Goal: Task Accomplishment & Management: Use online tool/utility

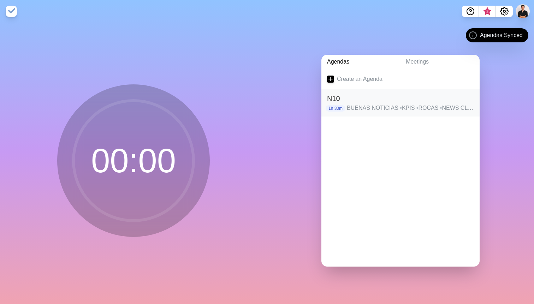
click at [361, 96] on h2 "N10" at bounding box center [400, 98] width 147 height 11
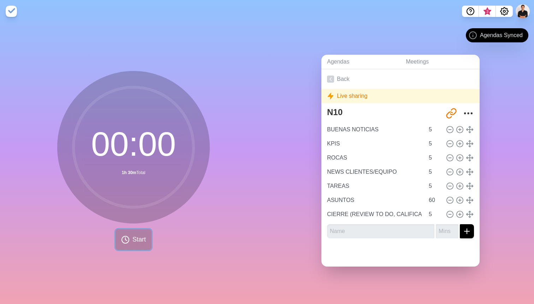
click at [127, 248] on button "Start" at bounding box center [133, 239] width 36 height 21
click at [6, 5] on nav "3" at bounding box center [267, 11] width 534 height 23
click at [355, 94] on div "Live sharing" at bounding box center [400, 96] width 158 height 14
click at [341, 78] on link "Back" at bounding box center [400, 79] width 158 height 20
click at [339, 76] on link "Back" at bounding box center [400, 79] width 158 height 20
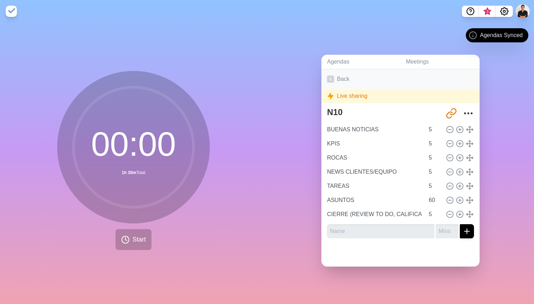
click at [334, 77] on icon at bounding box center [330, 79] width 7 height 7
click at [422, 60] on link "Meetings" at bounding box center [439, 62] width 79 height 14
click at [340, 60] on link "Agendas" at bounding box center [360, 62] width 79 height 14
click at [437, 60] on link "Meetings" at bounding box center [439, 62] width 79 height 14
click at [452, 112] on icon "Share link" at bounding box center [449, 115] width 6 height 6
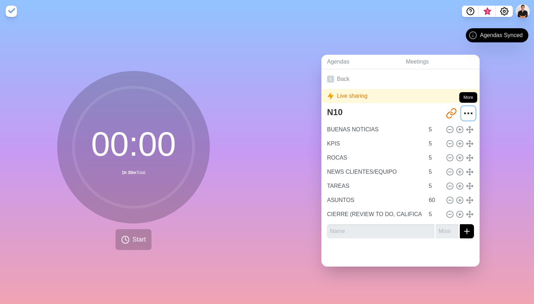
click at [468, 111] on icon "More" at bounding box center [467, 113] width 11 height 11
click at [138, 236] on span "Start" at bounding box center [138, 240] width 13 height 10
click at [155, 164] on circle at bounding box center [133, 147] width 120 height 120
click at [503, 13] on icon "Settings" at bounding box center [504, 11] width 8 height 8
click at [483, 9] on span "3" at bounding box center [486, 13] width 11 height 15
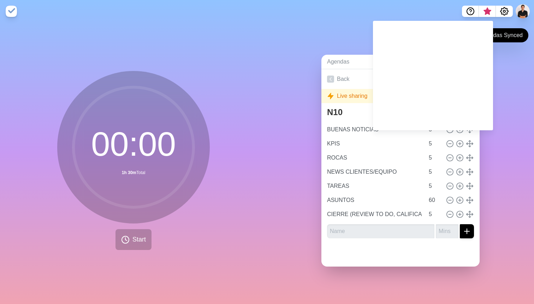
click at [321, 46] on div "Agendas Meetings Back Live sharing N10 [URL][DOMAIN_NAME] BUENAS NOTICIAS 5 KPI…" at bounding box center [400, 163] width 267 height 281
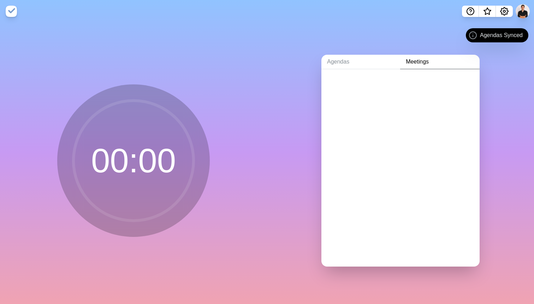
click at [145, 114] on circle at bounding box center [133, 161] width 120 height 120
click at [344, 56] on link "Agendas" at bounding box center [360, 62] width 79 height 14
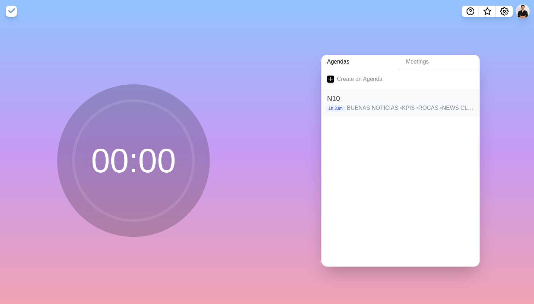
click at [367, 101] on h2 "N10" at bounding box center [400, 98] width 147 height 11
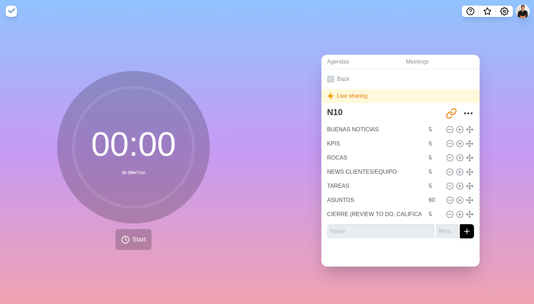
click at [338, 94] on div "Live sharing" at bounding box center [400, 96] width 158 height 14
click at [130, 243] on button "Start" at bounding box center [133, 239] width 36 height 21
click at [135, 140] on circle at bounding box center [133, 147] width 120 height 120
click at [505, 15] on icon "Settings" at bounding box center [504, 11] width 8 height 8
click at [503, 11] on circle "Settings" at bounding box center [504, 11] width 2 height 2
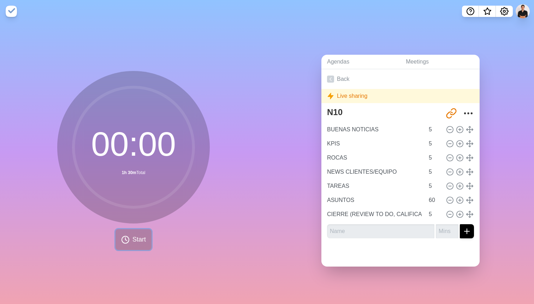
click at [127, 236] on icon at bounding box center [125, 239] width 8 height 8
click at [15, 5] on nav at bounding box center [267, 11] width 534 height 23
click at [9, 11] on img at bounding box center [11, 11] width 11 height 11
click at [330, 73] on link "Back" at bounding box center [400, 79] width 158 height 20
click at [340, 59] on link "Agendas" at bounding box center [360, 62] width 79 height 14
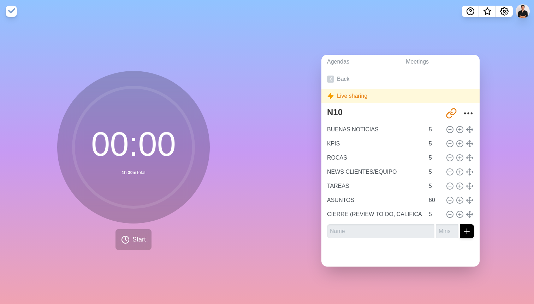
click at [166, 86] on icon at bounding box center [133, 147] width 141 height 141
click at [143, 244] on span "Start" at bounding box center [138, 240] width 13 height 10
click at [362, 135] on input "BUENAS NOTICIAS" at bounding box center [374, 129] width 100 height 14
click at [137, 233] on button "Start" at bounding box center [133, 239] width 36 height 21
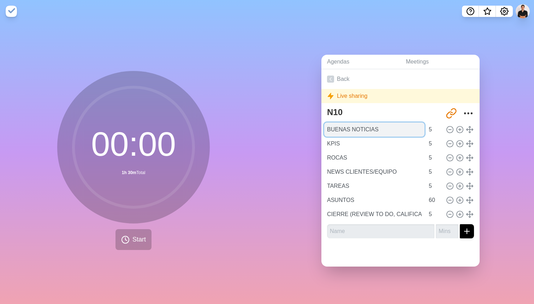
click at [341, 130] on input "BUENAS NOTICIAS" at bounding box center [374, 129] width 100 height 14
click at [344, 78] on link "Back" at bounding box center [400, 79] width 158 height 20
click at [325, 78] on link "Back" at bounding box center [400, 79] width 158 height 20
click at [330, 78] on polyline at bounding box center [331, 78] width 2 height 3
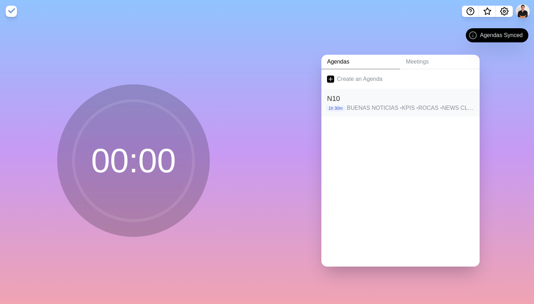
click at [403, 101] on h2 "N10" at bounding box center [400, 98] width 147 height 11
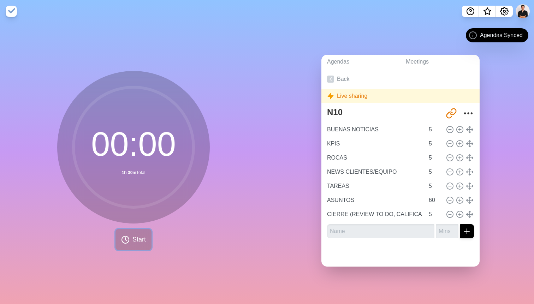
click at [134, 238] on span "Start" at bounding box center [138, 240] width 13 height 10
click at [367, 134] on input "BUENAS NOTICIAS" at bounding box center [374, 129] width 100 height 14
click at [430, 132] on input "5" at bounding box center [434, 129] width 17 height 14
click at [468, 128] on icon at bounding box center [470, 130] width 8 height 8
click at [142, 238] on span "Start" at bounding box center [138, 240] width 13 height 10
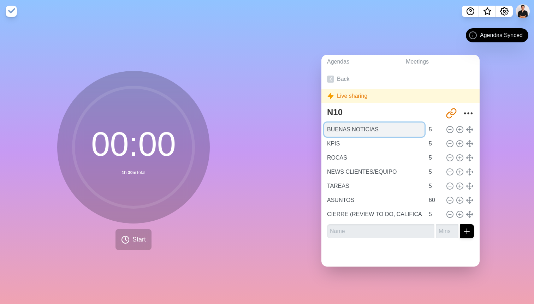
click at [352, 126] on input "BUENAS NOTICIAS" at bounding box center [374, 129] width 100 height 14
click at [477, 108] on div "N10 http://timeblocks.co/-OaM4tujY4SCJSQnh1aI BUENAS NOTICIAS 5 KPIS 5 ROCAS 5 …" at bounding box center [400, 173] width 158 height 139
click at [473, 109] on icon "More" at bounding box center [467, 113] width 11 height 11
click at [469, 111] on icon "More" at bounding box center [467, 113] width 11 height 11
click at [472, 28] on div "Agendas Meetings Back Live sharing N10 [URL][DOMAIN_NAME] BUENAS NOTICIAS 5 KPI…" at bounding box center [400, 163] width 267 height 281
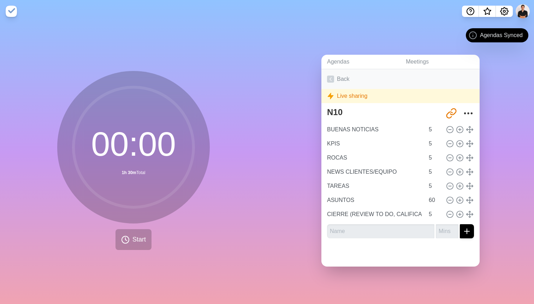
click at [331, 78] on polyline at bounding box center [331, 78] width 2 height 3
click at [335, 61] on link "Agendas" at bounding box center [360, 62] width 79 height 14
click at [331, 78] on icon at bounding box center [330, 79] width 7 height 7
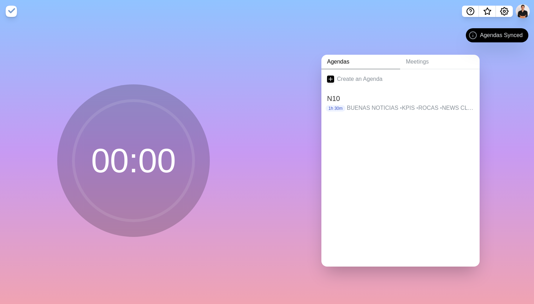
click at [469, 36] on circle at bounding box center [472, 35] width 7 height 7
click at [506, 11] on icon "Settings" at bounding box center [504, 11] width 8 height 8
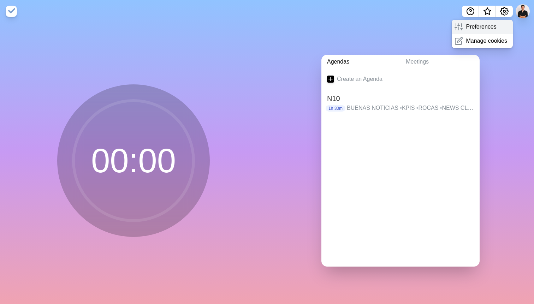
click at [478, 32] on div "Preferences" at bounding box center [481, 27] width 61 height 14
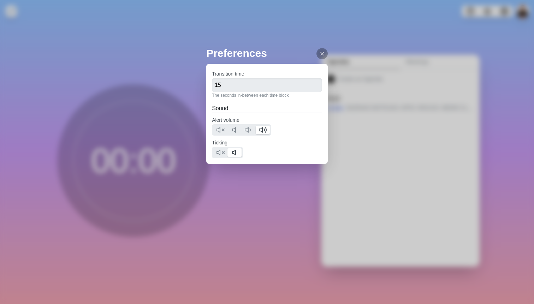
click at [316, 55] on div at bounding box center [321, 53] width 11 height 11
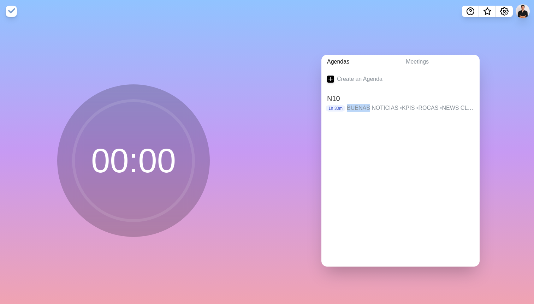
click at [376, 104] on p "BUENAS NOTICIAS • KPIS • ROCAS • NEWS CLIENTES/EQUIPO • TAREAS • ASUNTOS • CIER…" at bounding box center [410, 108] width 127 height 8
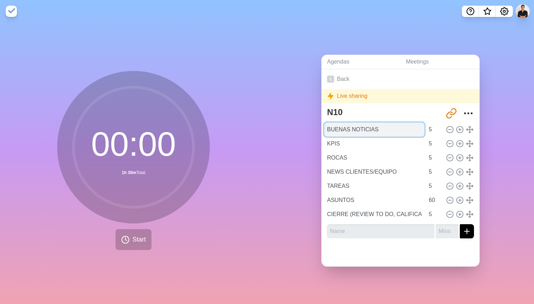
click at [343, 125] on input "BUENAS NOTICIAS" at bounding box center [374, 129] width 100 height 14
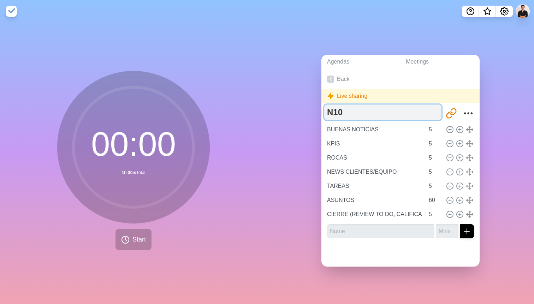
click at [335, 110] on textarea "N10" at bounding box center [382, 112] width 117 height 16
click at [398, 108] on textarea "N10" at bounding box center [382, 112] width 117 height 16
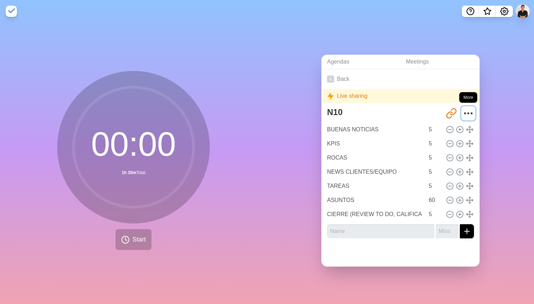
click at [468, 115] on icon "More" at bounding box center [467, 113] width 11 height 11
click at [350, 79] on link "Back" at bounding box center [400, 79] width 158 height 20
click at [324, 76] on link "Back" at bounding box center [400, 79] width 158 height 20
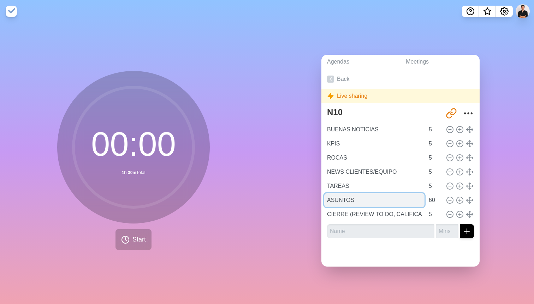
click at [396, 205] on input "ASUNTOS" at bounding box center [374, 200] width 100 height 14
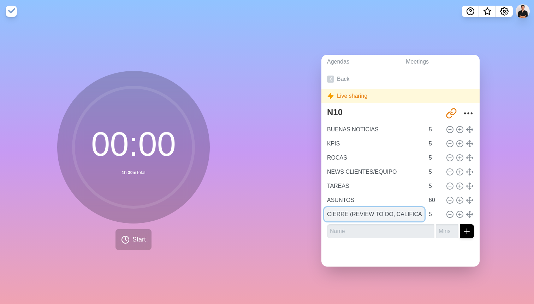
click at [396, 217] on input "CIERRE (REVIEW TO DO, CALIFICACION)" at bounding box center [374, 214] width 100 height 14
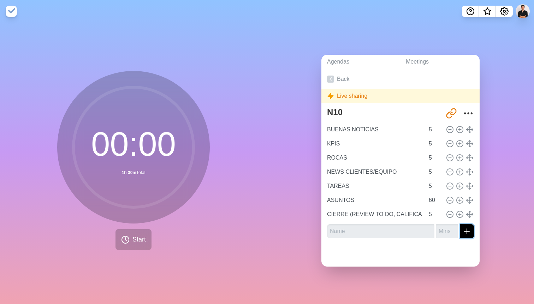
click at [461, 232] on button "submit" at bounding box center [467, 231] width 14 height 14
click at [447, 215] on icon at bounding box center [450, 214] width 8 height 8
click at [460, 212] on icon at bounding box center [460, 214] width 8 height 8
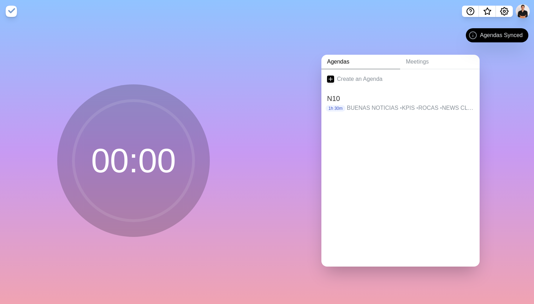
click at [128, 189] on circle at bounding box center [133, 161] width 120 height 120
click at [352, 103] on h2 "N10" at bounding box center [400, 98] width 147 height 11
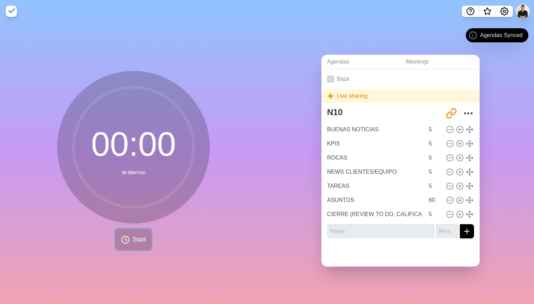
click at [136, 236] on span "Start" at bounding box center [138, 240] width 13 height 10
click at [446, 113] on icon "Share link" at bounding box center [450, 113] width 11 height 11
click at [487, 113] on div "Agendas Meetings Back Live sharing N10 http://timeblocks.co/-OaM4tujY4SCJSQnh1a…" at bounding box center [400, 163] width 267 height 281
click at [472, 118] on icon "More" at bounding box center [467, 113] width 11 height 11
click at [333, 74] on link "Back" at bounding box center [400, 79] width 158 height 20
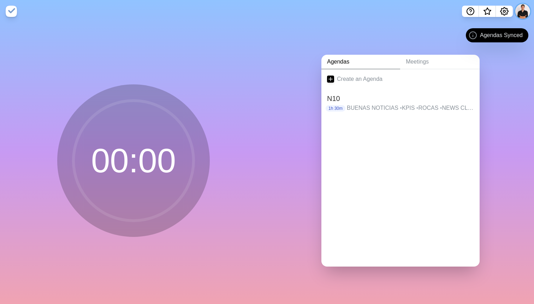
click at [523, 14] on button at bounding box center [522, 11] width 15 height 15
click at [512, 30] on p "Sign out" at bounding box center [512, 27] width 21 height 8
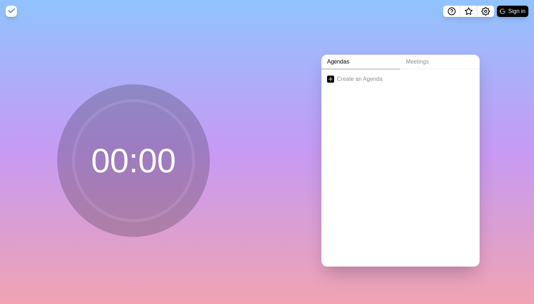
click at [438, 53] on div "Agendas Meetings Create an Agenda" at bounding box center [400, 163] width 267 height 281
click at [424, 55] on link "Meetings" at bounding box center [439, 62] width 79 height 14
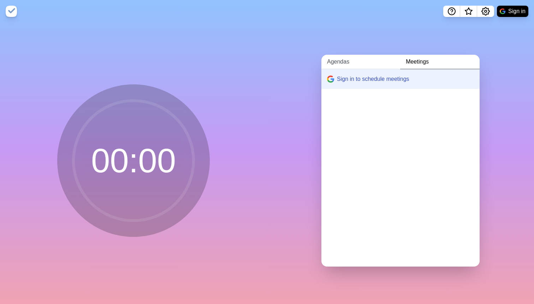
click at [348, 62] on link "Agendas" at bounding box center [360, 62] width 79 height 14
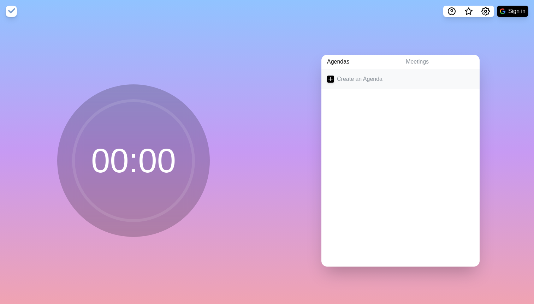
click at [351, 86] on link "Create an Agenda" at bounding box center [400, 79] width 158 height 20
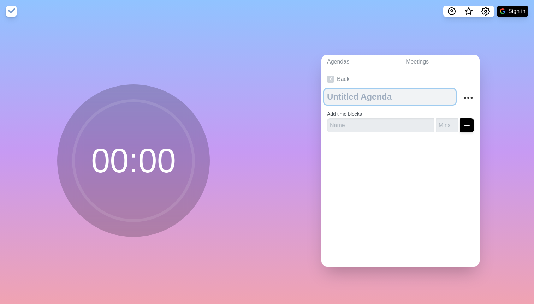
click at [362, 101] on textarea at bounding box center [389, 97] width 131 height 16
type textarea "N10"
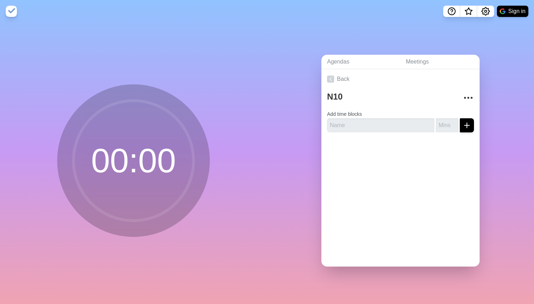
click at [514, 11] on button "Sign in" at bounding box center [512, 11] width 31 height 11
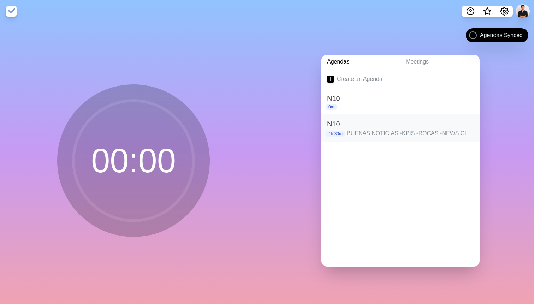
click at [366, 128] on h2 "N10" at bounding box center [400, 124] width 147 height 11
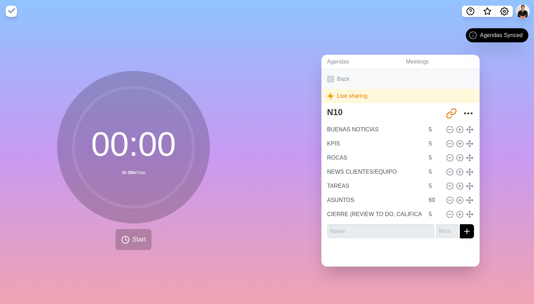
click at [330, 82] on link "Back" at bounding box center [400, 79] width 158 height 20
click at [329, 79] on icon at bounding box center [330, 79] width 7 height 7
click at [333, 56] on link "Agendas" at bounding box center [360, 62] width 79 height 14
click at [416, 61] on link "Meetings" at bounding box center [439, 62] width 79 height 14
click at [338, 60] on link "Agendas" at bounding box center [360, 62] width 79 height 14
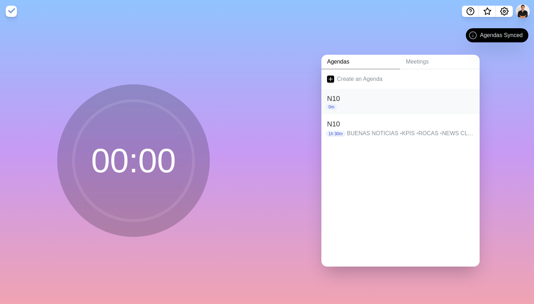
click at [337, 96] on h2 "N10" at bounding box center [400, 98] width 147 height 11
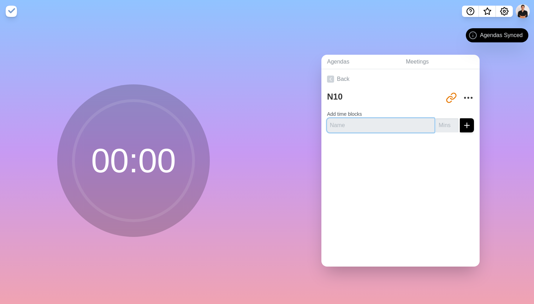
click at [404, 125] on input "text" at bounding box center [380, 125] width 107 height 14
type input "TEST"
click at [455, 132] on div "N10 [URL][DOMAIN_NAME] Add time blocks TEST" at bounding box center [400, 113] width 158 height 49
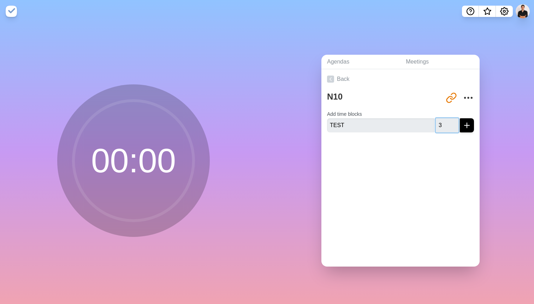
type input "3"
click at [475, 127] on div "N10 [URL][DOMAIN_NAME] Add time blocks TEST 3" at bounding box center [400, 113] width 158 height 49
click at [467, 126] on line "submit" at bounding box center [467, 125] width 0 height 5
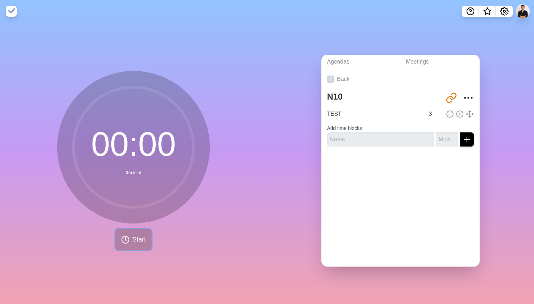
click at [129, 238] on icon at bounding box center [125, 239] width 8 height 8
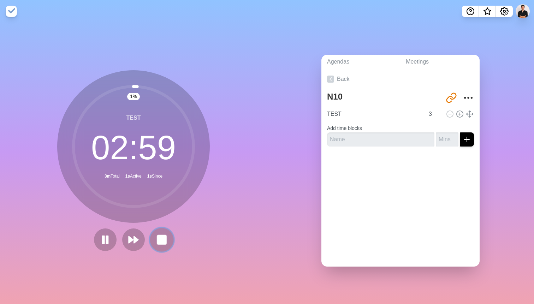
click at [160, 238] on rect at bounding box center [161, 239] width 9 height 9
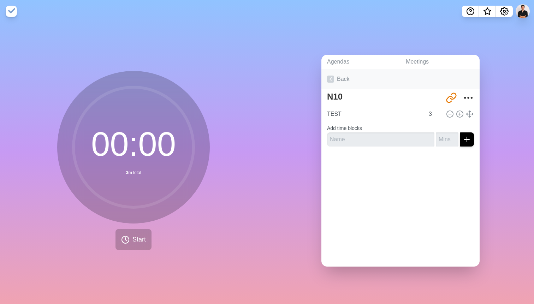
click at [328, 79] on icon at bounding box center [330, 79] width 7 height 7
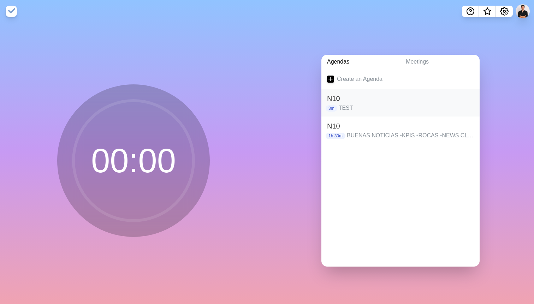
click at [350, 115] on div "N10 3m TEST" at bounding box center [400, 103] width 158 height 28
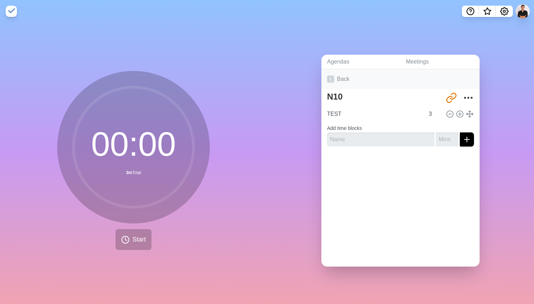
click at [329, 78] on icon at bounding box center [330, 79] width 7 height 7
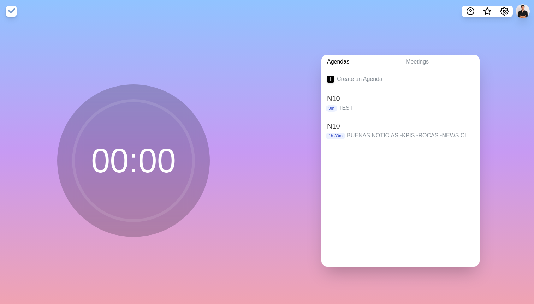
click at [329, 79] on line at bounding box center [331, 79] width 4 height 0
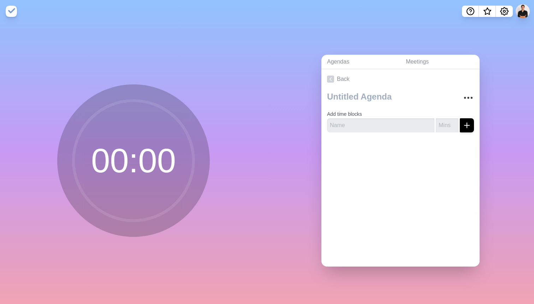
click at [329, 78] on icon at bounding box center [330, 79] width 7 height 7
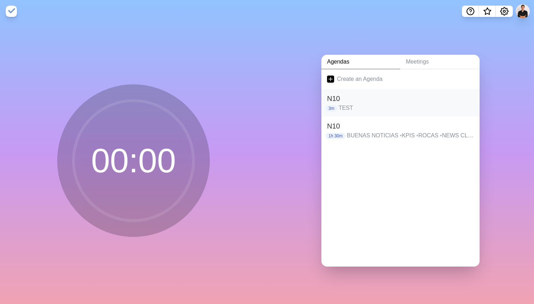
click at [340, 98] on h2 "N10" at bounding box center [400, 98] width 147 height 11
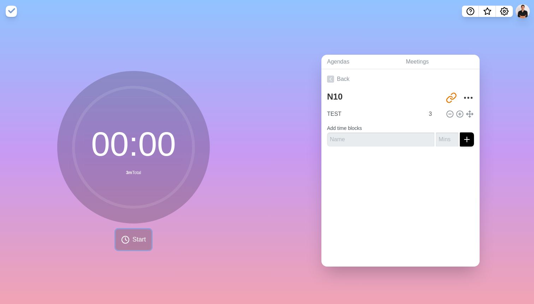
click at [140, 243] on span "Start" at bounding box center [138, 240] width 13 height 10
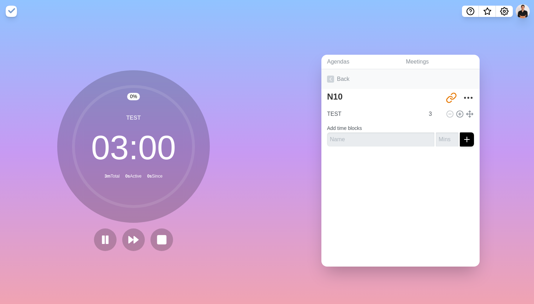
click at [326, 77] on link "Back" at bounding box center [400, 79] width 158 height 20
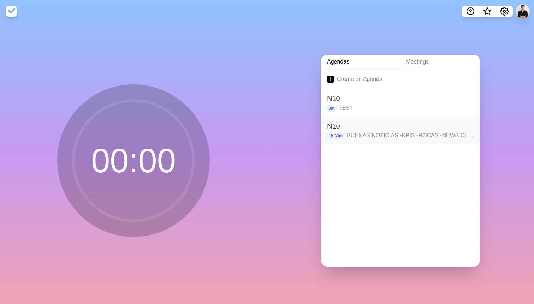
click at [357, 123] on h2 "N10" at bounding box center [400, 126] width 147 height 11
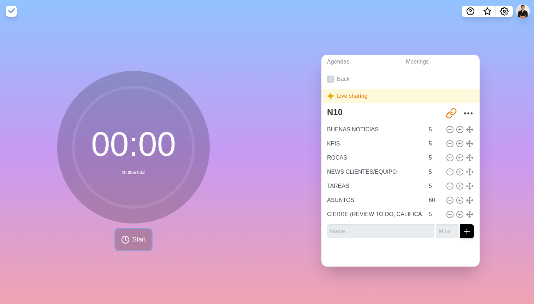
click at [132, 239] on span "Start" at bounding box center [138, 240] width 13 height 10
click at [466, 110] on icon "More" at bounding box center [467, 113] width 11 height 11
click at [442, 106] on div "N10" at bounding box center [385, 113] width 117 height 18
click at [448, 110] on icon "Share link" at bounding box center [450, 113] width 11 height 11
click at [334, 75] on link "Back" at bounding box center [400, 79] width 158 height 20
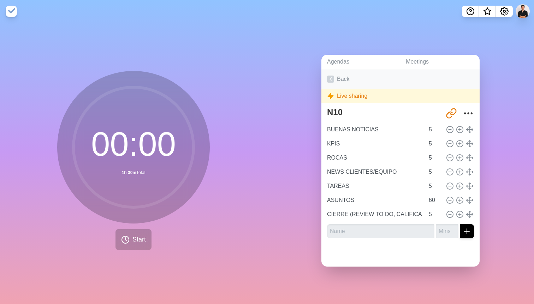
click at [328, 79] on icon at bounding box center [330, 79] width 7 height 7
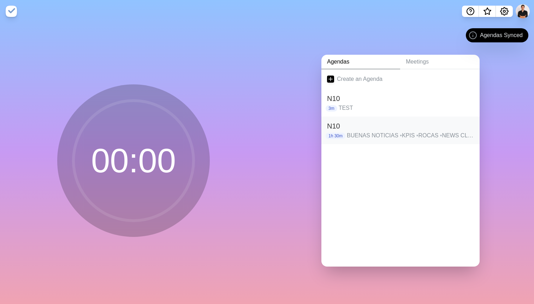
click at [440, 134] on span "•" at bounding box center [441, 135] width 2 height 6
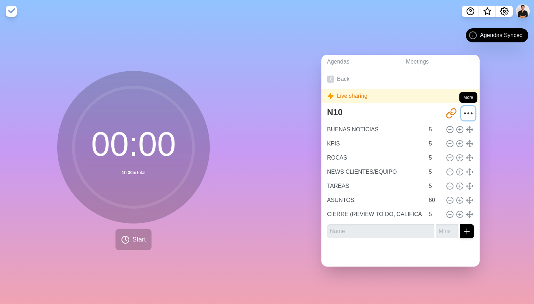
click at [468, 117] on icon "More" at bounding box center [467, 113] width 11 height 11
click at [505, 217] on div "Agendas Meetings Back Live sharing N10 http://timeblocks.co/-OaM4tujY4SCJSQnh1a…" at bounding box center [400, 163] width 267 height 281
click at [523, 10] on button at bounding box center [522, 11] width 15 height 15
click at [331, 79] on icon at bounding box center [330, 79] width 7 height 7
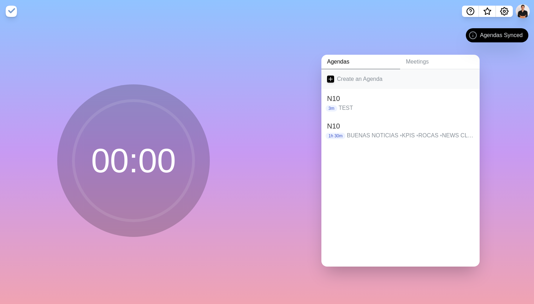
click at [346, 79] on link "Create an Agenda" at bounding box center [400, 79] width 158 height 20
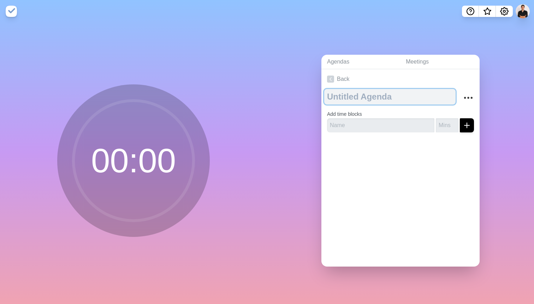
click at [346, 98] on textarea at bounding box center [389, 97] width 131 height 16
type textarea "F"
type textarea "FLOW SYNC 10"
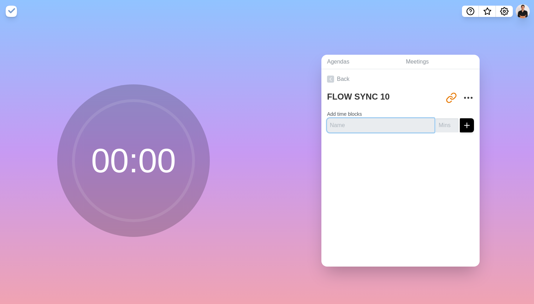
click at [362, 120] on input "text" at bounding box center [380, 125] width 107 height 14
type input "GOOD NEWS"
type input "5"
click at [460, 118] on button "submit" at bounding box center [467, 125] width 14 height 14
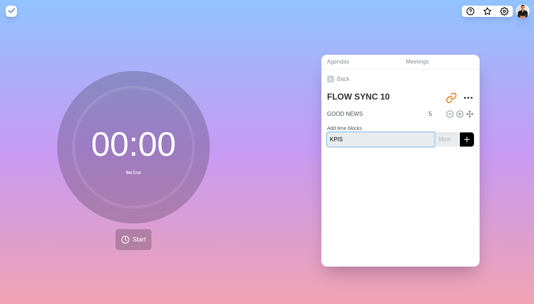
type input "KPIS"
type input "5"
click at [468, 139] on icon "submit" at bounding box center [466, 139] width 8 height 8
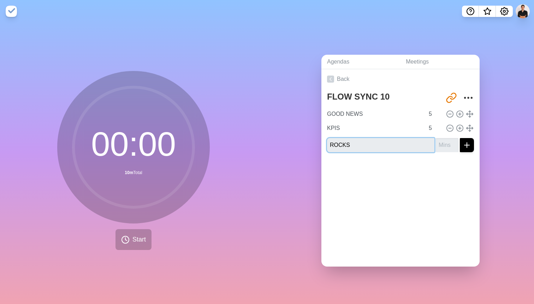
type input "ROCKS"
click at [470, 143] on icon "submit" at bounding box center [466, 145] width 8 height 8
type input "5"
click at [470, 143] on icon "submit" at bounding box center [466, 145] width 8 height 8
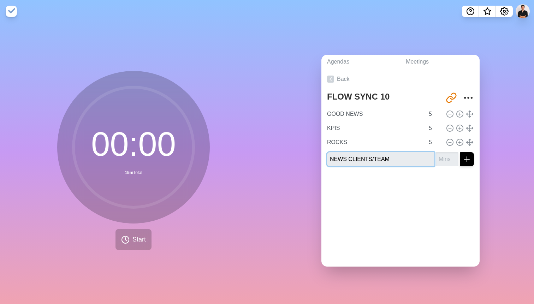
type input "NEWS CLIENTS/TEAM"
click at [467, 160] on line "submit" at bounding box center [467, 159] width 0 height 5
type input "5"
click at [467, 157] on line "submit" at bounding box center [467, 159] width 0 height 5
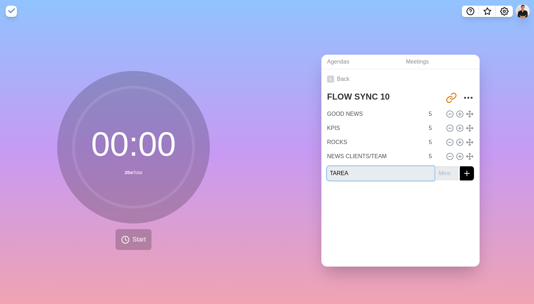
type input "TAREAS"
type input "TASK"
click at [465, 169] on icon "submit" at bounding box center [466, 173] width 8 height 8
click at [467, 177] on button "submit" at bounding box center [467, 173] width 14 height 14
type input "5"
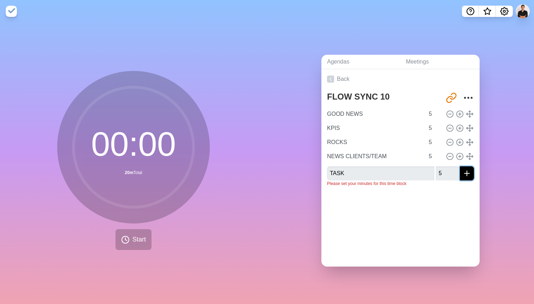
click at [468, 174] on icon "submit" at bounding box center [466, 173] width 8 height 8
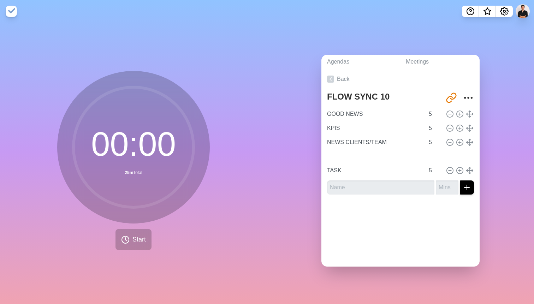
type input "ROCKS"
type input "NEWS CLIENTS/TEAM"
drag, startPoint x: 468, startPoint y: 142, endPoint x: 468, endPoint y: 160, distance: 18.0
click at [383, 184] on input "text" at bounding box center [380, 187] width 107 height 14
type input "ASUNTOS"
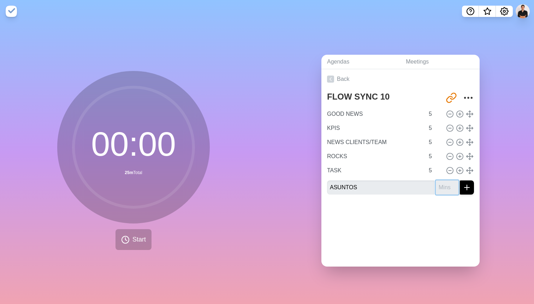
click at [449, 185] on input "number" at bounding box center [447, 187] width 23 height 14
type input "6"
type input "5"
type input "30"
click at [460, 192] on button "submit" at bounding box center [467, 187] width 14 height 14
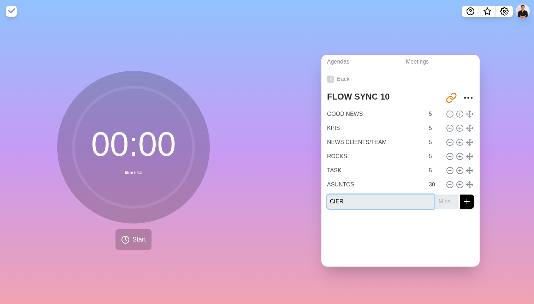
type input "CIERR"
type input "CHECKOUT (X/10)"
drag, startPoint x: 467, startPoint y: 199, endPoint x: 444, endPoint y: 202, distance: 23.8
click at [444, 202] on div "CHECKOUT (X/10)" at bounding box center [400, 201] width 147 height 14
click at [444, 202] on input "number" at bounding box center [447, 201] width 23 height 14
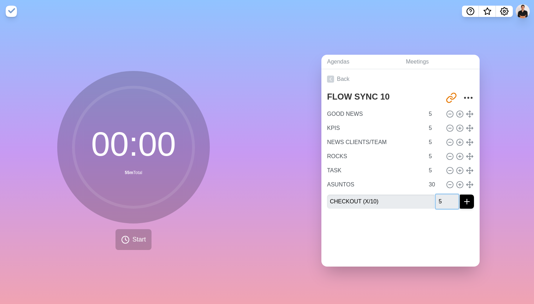
type input "5"
click at [464, 199] on icon "submit" at bounding box center [466, 201] width 8 height 8
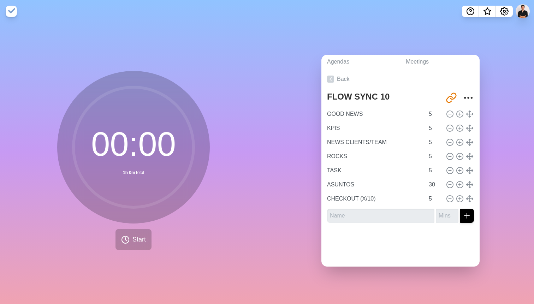
click at [379, 235] on div at bounding box center [400, 242] width 158 height 28
click at [144, 238] on span "Start" at bounding box center [138, 240] width 13 height 10
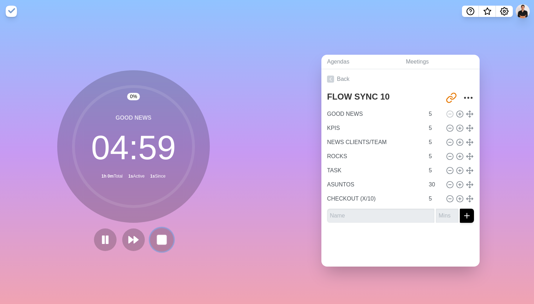
click at [162, 236] on rect at bounding box center [161, 239] width 9 height 9
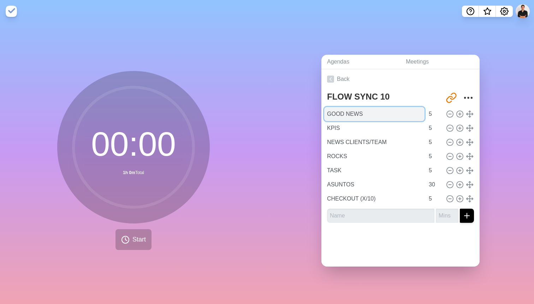
click at [391, 116] on input "GOOD NEWS" at bounding box center [374, 114] width 100 height 14
click at [346, 73] on link "Back" at bounding box center [400, 79] width 158 height 20
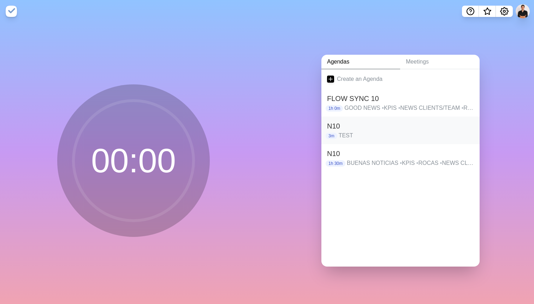
click at [361, 137] on p "TEST" at bounding box center [405, 135] width 135 height 8
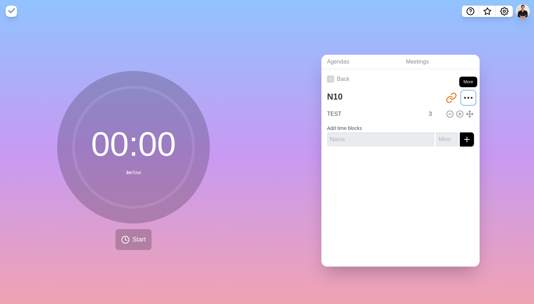
click at [466, 97] on icon "More" at bounding box center [467, 97] width 11 height 11
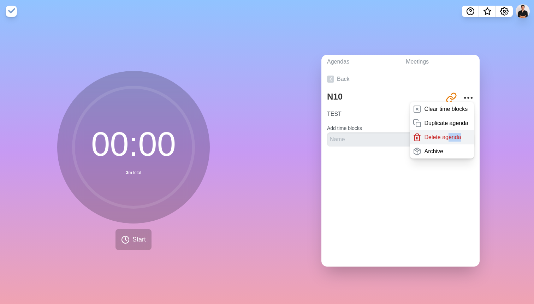
drag, startPoint x: 446, startPoint y: 143, endPoint x: 449, endPoint y: 138, distance: 5.7
click at [449, 138] on div "Delete agenda" at bounding box center [442, 137] width 64 height 14
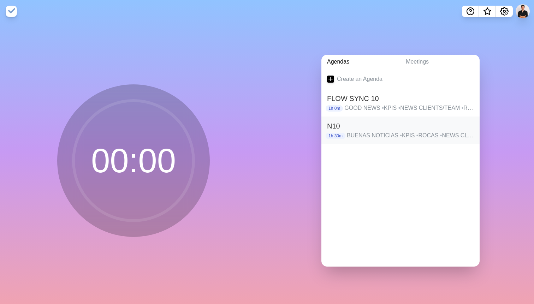
click at [365, 126] on h2 "N10" at bounding box center [400, 126] width 147 height 11
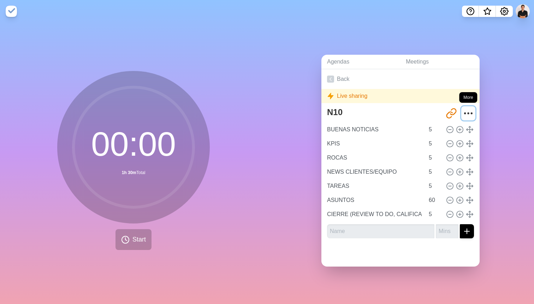
click at [471, 113] on circle "More" at bounding box center [471, 113] width 1 height 1
click at [332, 73] on link "Back" at bounding box center [400, 79] width 158 height 20
click at [336, 58] on link "Agendas" at bounding box center [360, 62] width 79 height 14
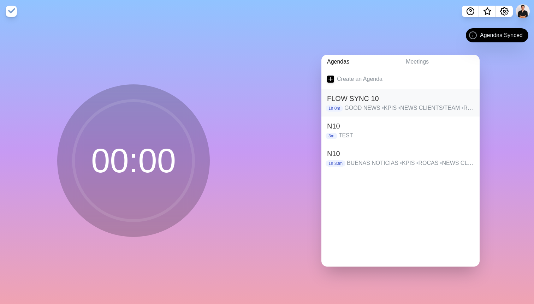
click at [367, 100] on h2 "FLOW SYNC 10" at bounding box center [400, 98] width 147 height 11
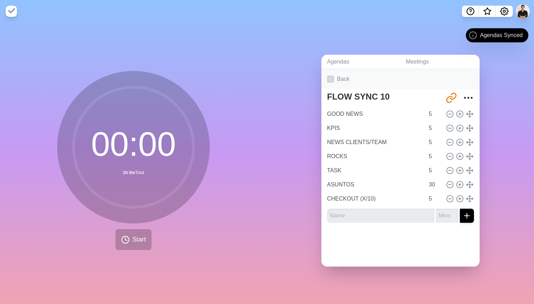
click at [324, 79] on link "Back" at bounding box center [400, 79] width 158 height 20
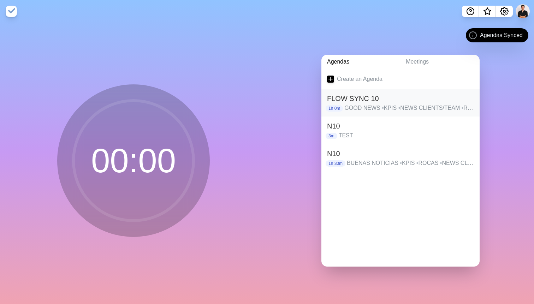
click at [374, 106] on p "GOOD NEWS • KPIS • NEWS CLIENTS/TEAM • ROCKS • TASK • ASUNTOS • CHECKOUT (X/10)" at bounding box center [409, 108] width 130 height 8
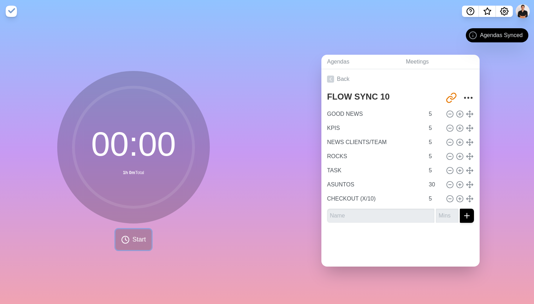
click at [142, 245] on button "Start" at bounding box center [133, 239] width 36 height 21
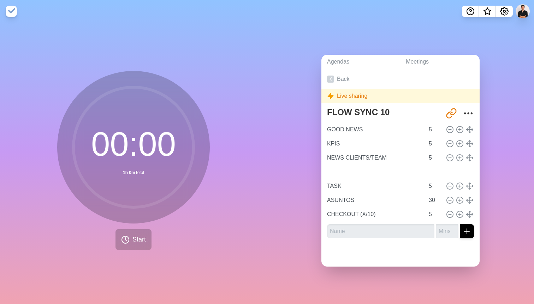
drag, startPoint x: 468, startPoint y: 170, endPoint x: 469, endPoint y: 175, distance: 5.1
type input "ASUNTOS"
type input "30"
type input "ROCKS"
type input "TASK"
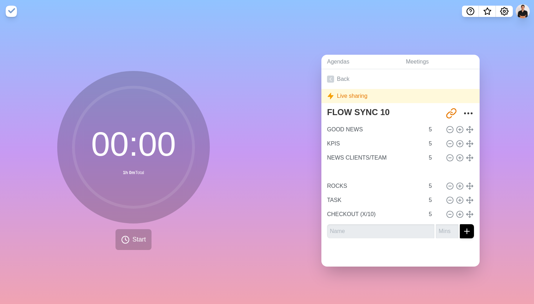
type input "5"
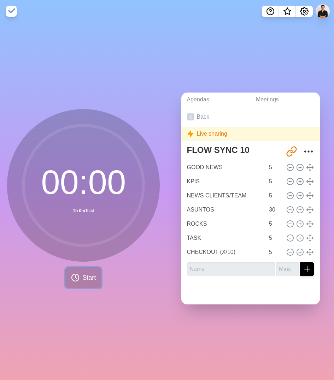
click at [75, 271] on button "Start" at bounding box center [83, 277] width 36 height 21
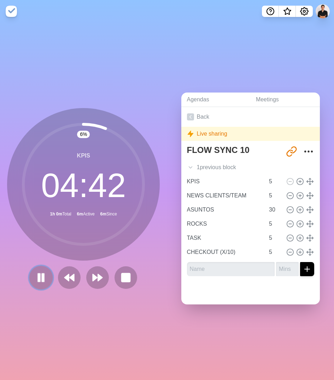
click at [45, 275] on icon at bounding box center [41, 277] width 12 height 12
click at [45, 275] on icon at bounding box center [40, 277] width 11 height 11
click at [66, 277] on polygon at bounding box center [66, 277] width 5 height 7
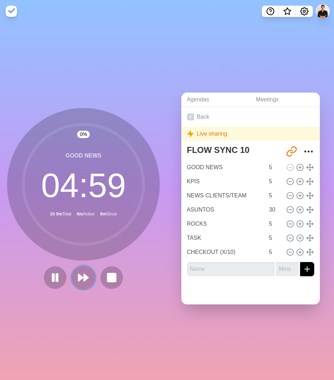
click at [90, 280] on button at bounding box center [84, 277] width 24 height 24
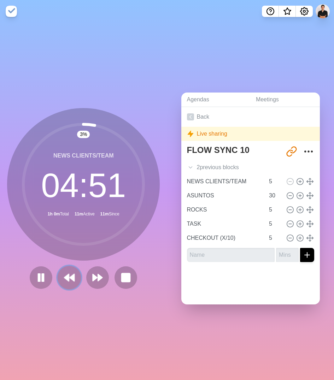
click at [74, 276] on polygon at bounding box center [72, 277] width 5 height 7
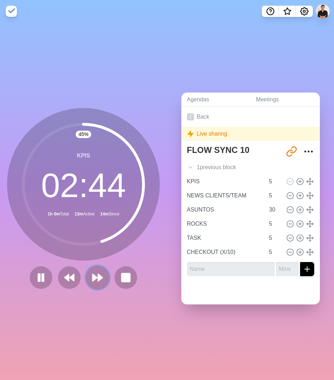
click at [106, 279] on button at bounding box center [98, 277] width 24 height 24
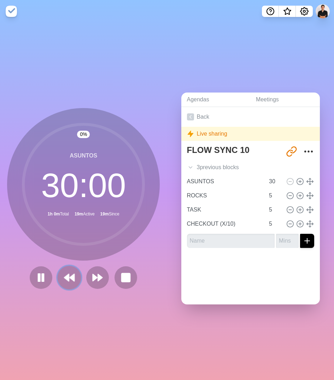
click at [61, 272] on button at bounding box center [70, 277] width 24 height 24
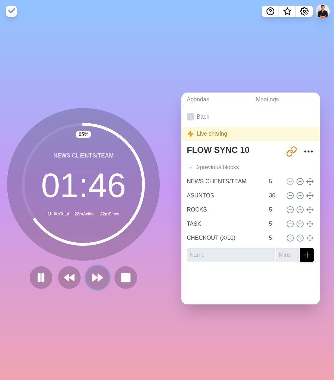
click at [99, 274] on icon at bounding box center [97, 277] width 12 height 12
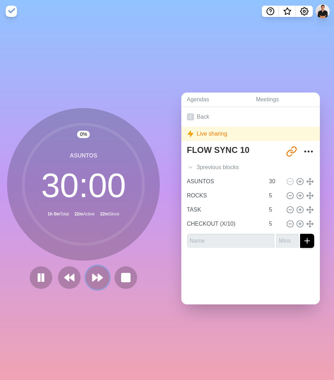
click at [99, 274] on icon at bounding box center [97, 277] width 12 height 12
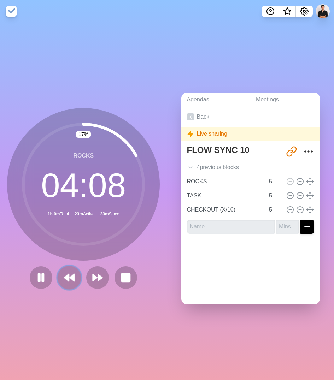
click at [68, 277] on polygon at bounding box center [66, 277] width 5 height 7
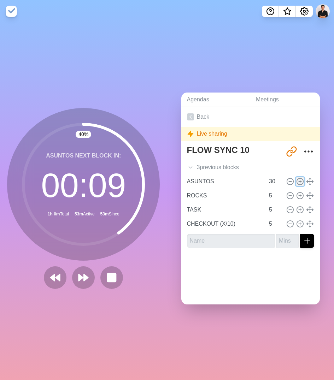
click at [299, 184] on circle at bounding box center [299, 181] width 6 height 6
type input "ASUNTOS"
type input "30"
type input "ROCKS"
type input "TASK"
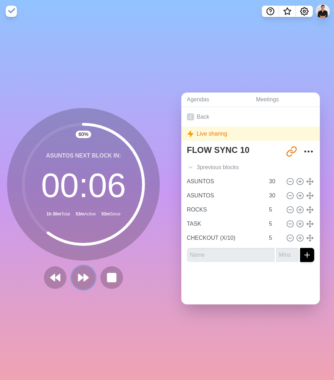
click at [84, 282] on icon at bounding box center [83, 277] width 12 height 12
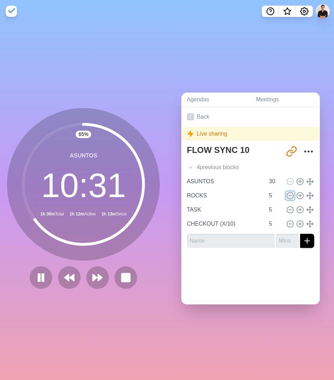
click at [290, 197] on icon at bounding box center [290, 196] width 8 height 8
type input "TASK"
type input "CHECKOUT (X/10)"
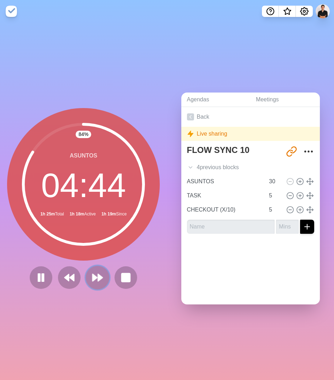
click at [102, 277] on polygon at bounding box center [100, 277] width 5 height 7
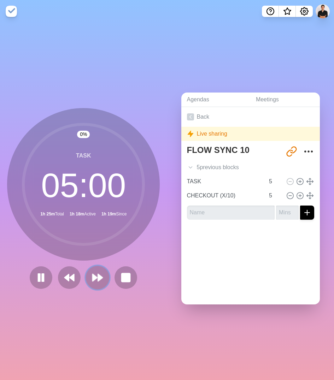
click at [102, 277] on polygon at bounding box center [100, 277] width 5 height 7
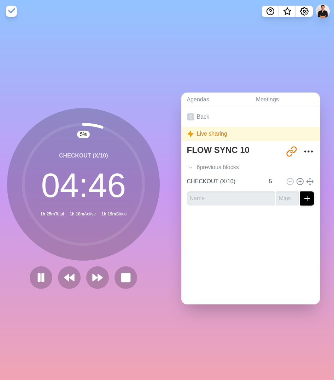
click at [235, 63] on div "Agendas Meetings Back Live sharing FLOW SYNC 10 [URL][DOMAIN_NAME] 6 previous b…" at bounding box center [250, 201] width 167 height 357
